Goal: Information Seeking & Learning: Learn about a topic

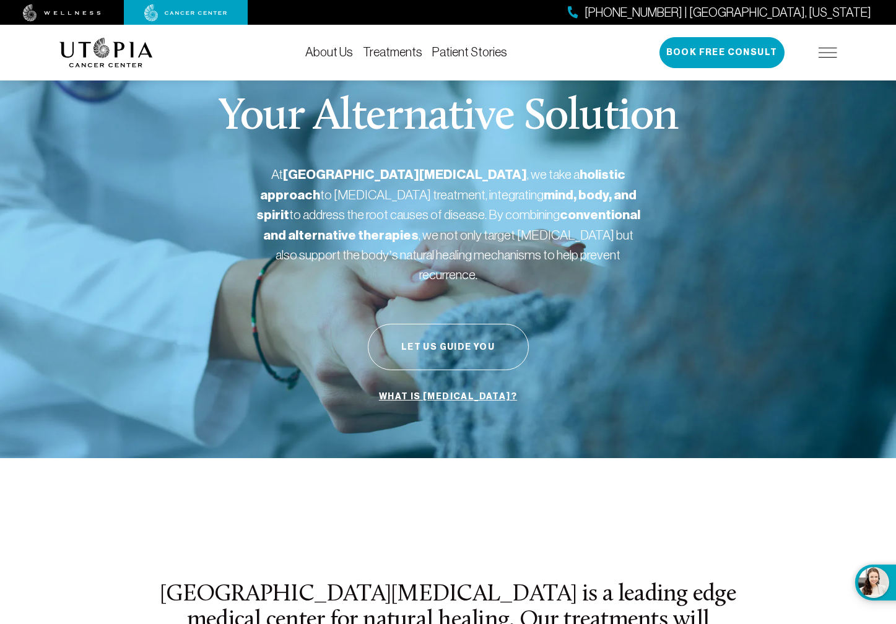
scroll to position [2, 0]
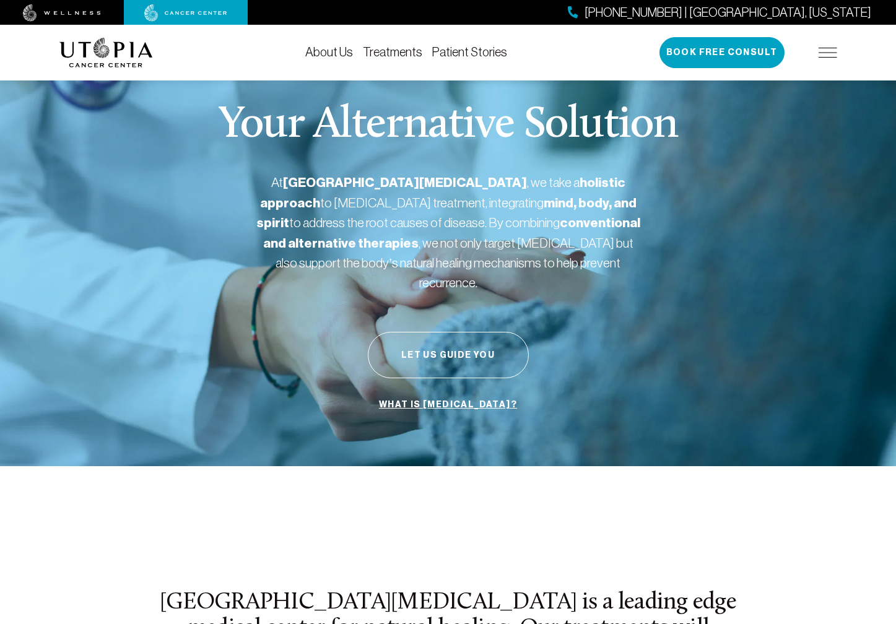
click at [386, 49] on link "Treatments" at bounding box center [392, 52] width 59 height 14
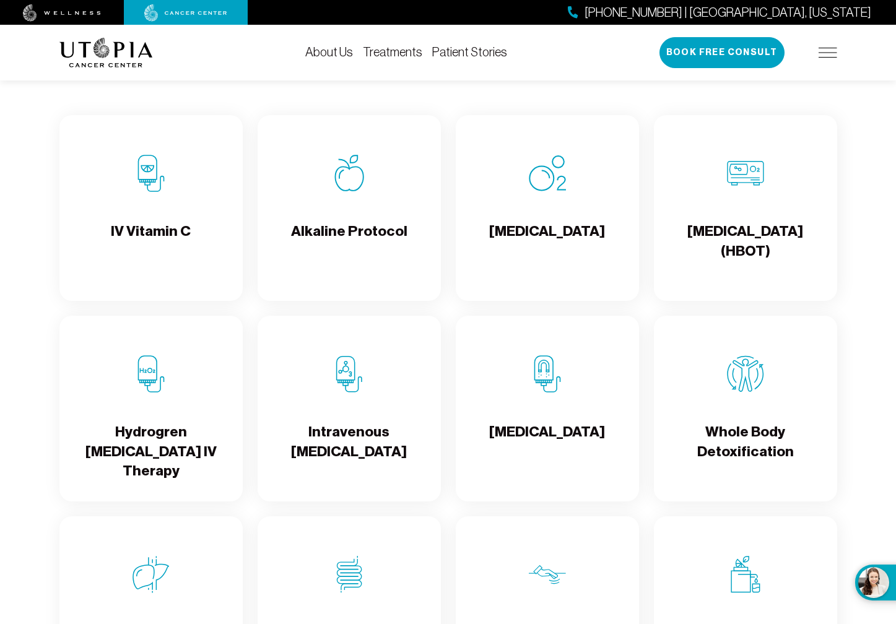
scroll to position [1300, 0]
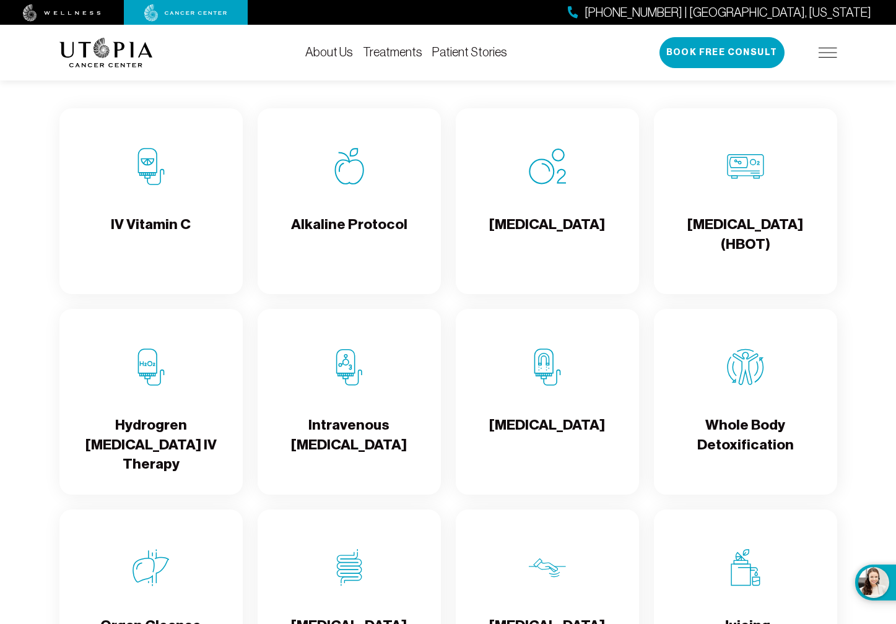
click at [147, 176] on img at bounding box center [151, 166] width 37 height 37
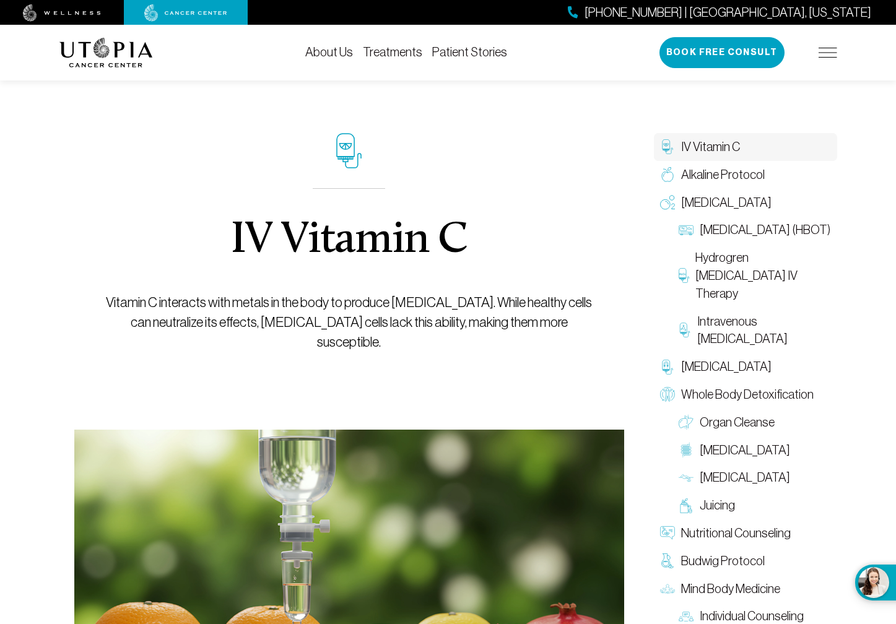
click at [263, 58] on div "About Us Treatments Patient Stories [PHONE_NUMBER] | [GEOGRAPHIC_DATA], [US_STA…" at bounding box center [448, 53] width 778 height 56
click at [334, 52] on link "About Us" at bounding box center [329, 52] width 48 height 14
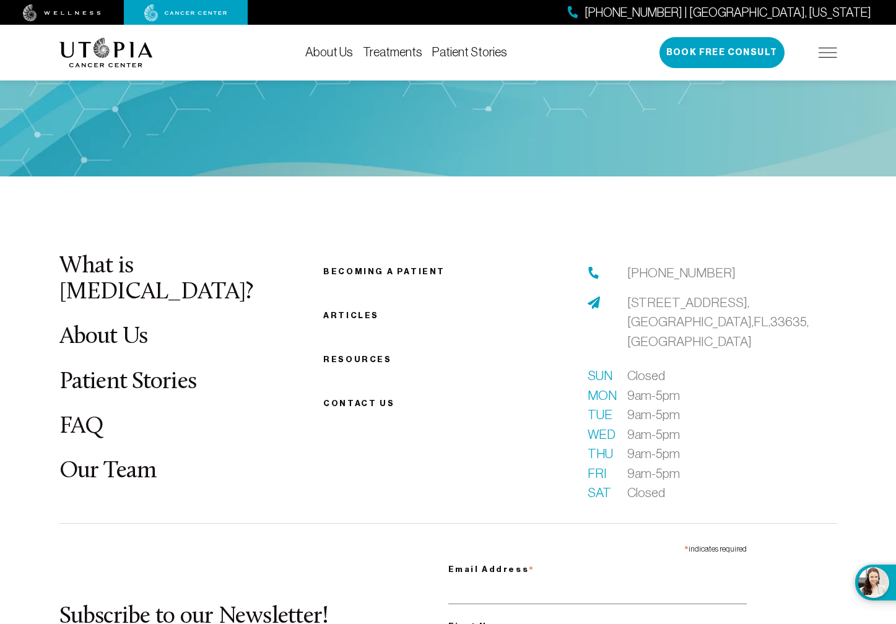
scroll to position [6322, 0]
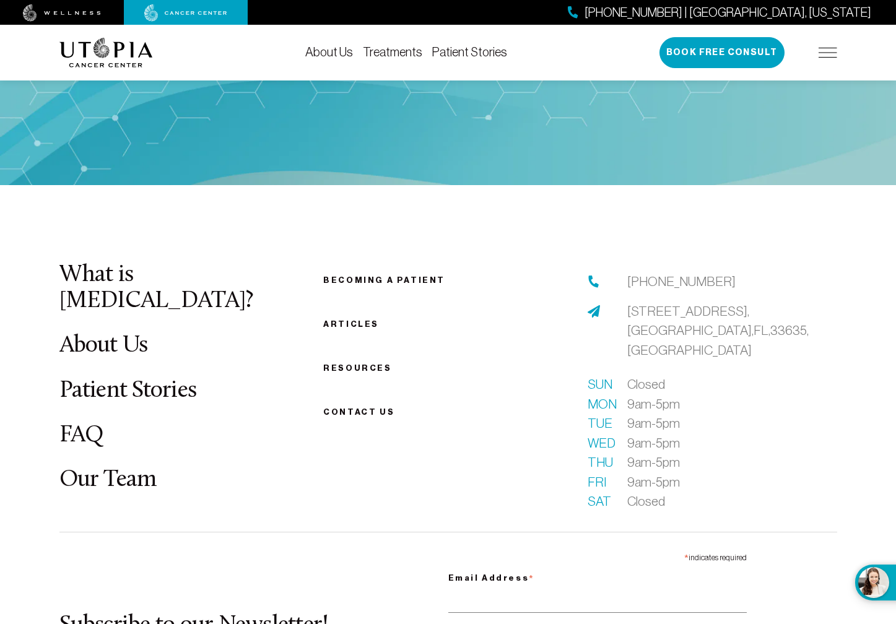
click at [350, 364] on link "Resources" at bounding box center [357, 368] width 68 height 9
